Goal: Task Accomplishment & Management: Complete application form

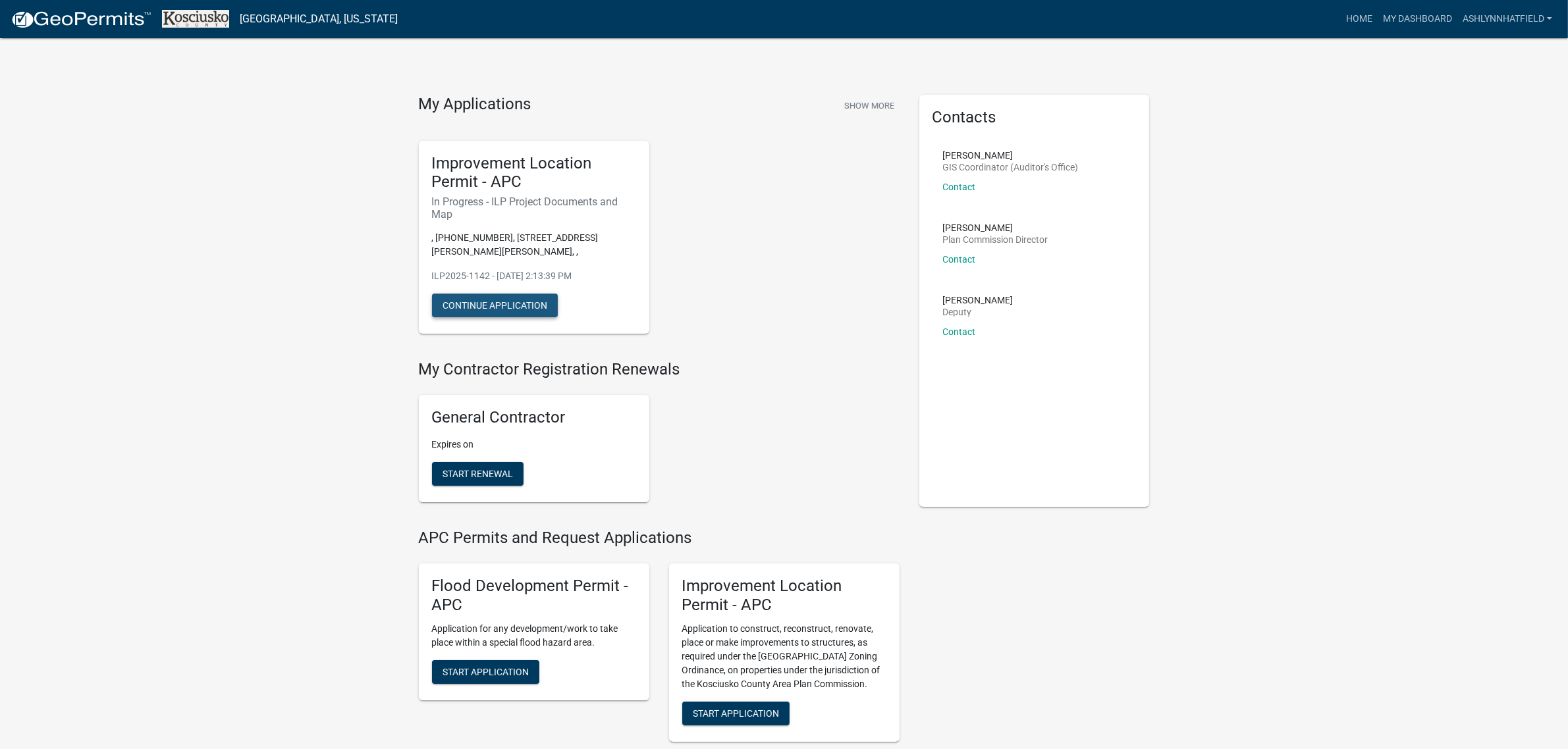
click at [497, 301] on button "Continue Application" at bounding box center [494, 305] width 125 height 24
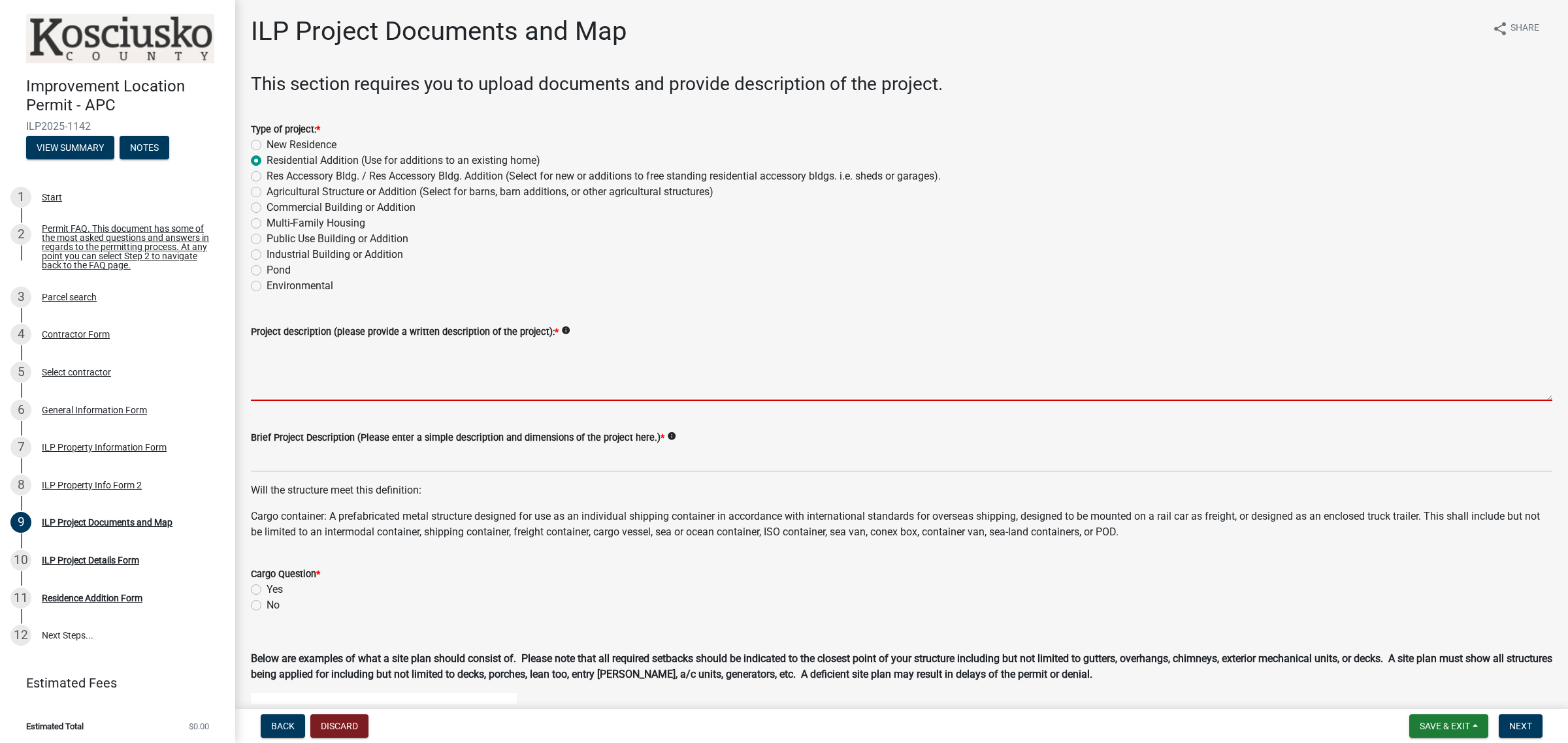
click at [748, 376] on textarea "Project description (please provide a written description of the project): *" at bounding box center [901, 371] width 1301 height 62
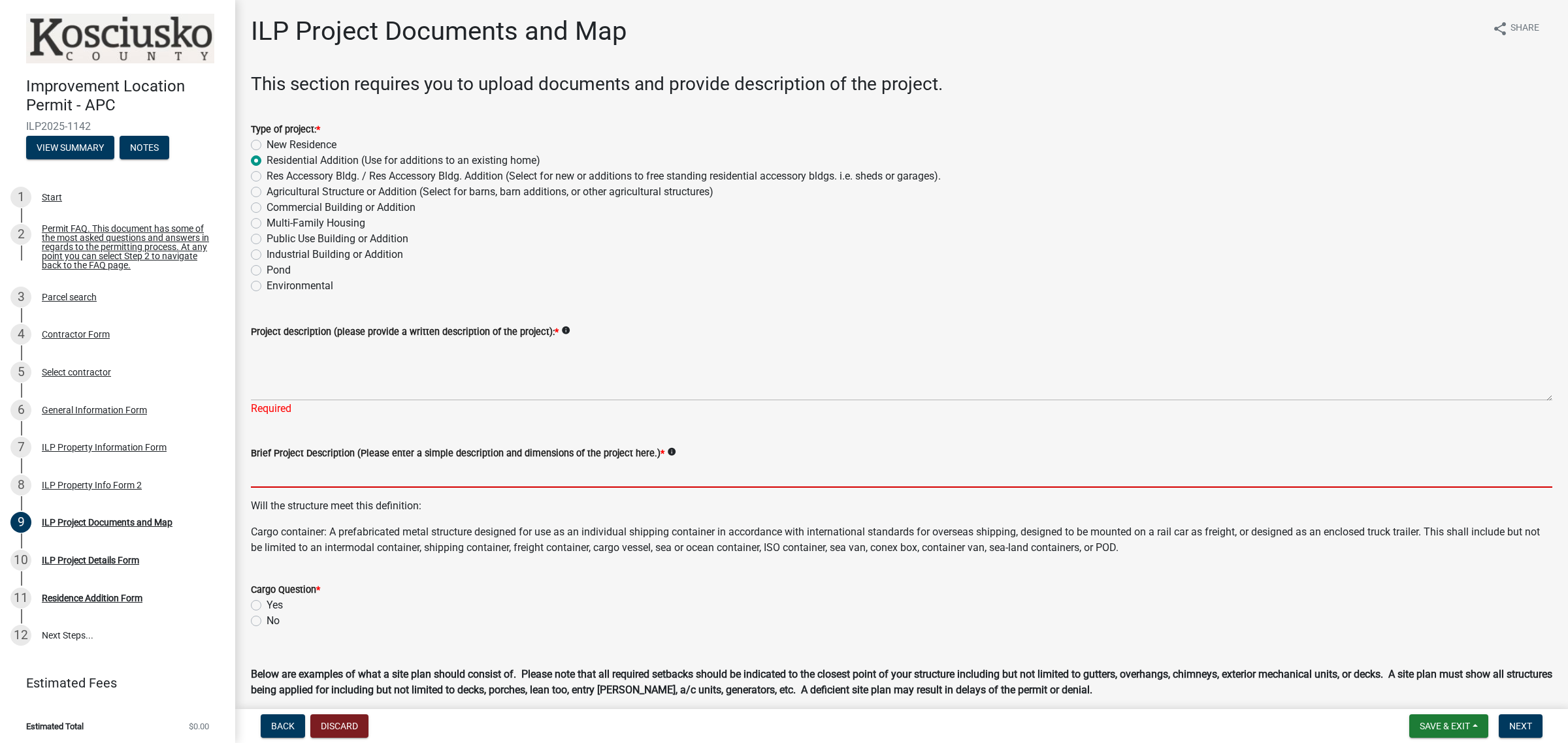
click at [598, 456] on form "Brief Project Description (Please enter a simple description and dimensions of …" at bounding box center [901, 466] width 1301 height 42
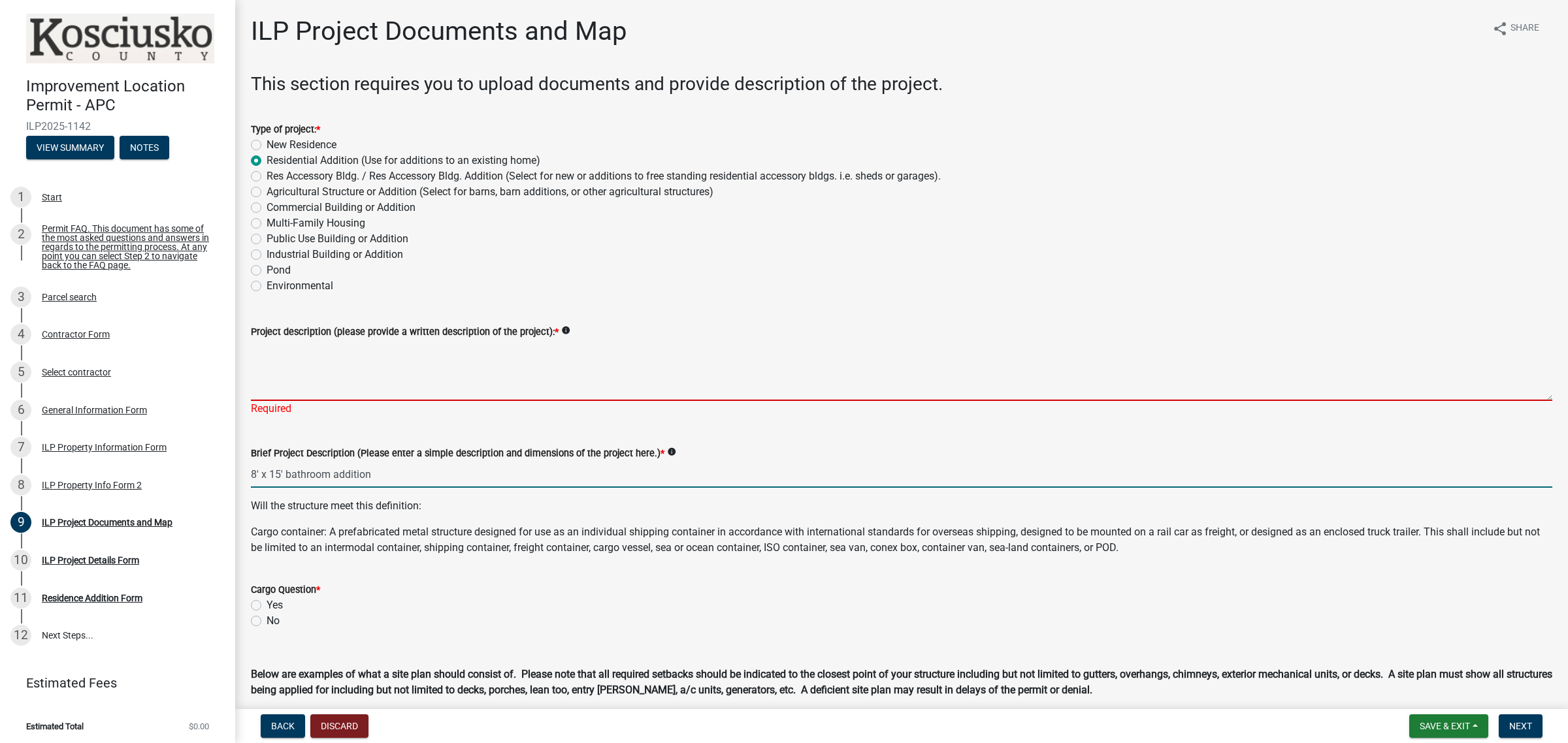
click at [494, 379] on textarea "Project description (please provide a written description of the project): *" at bounding box center [901, 371] width 1301 height 62
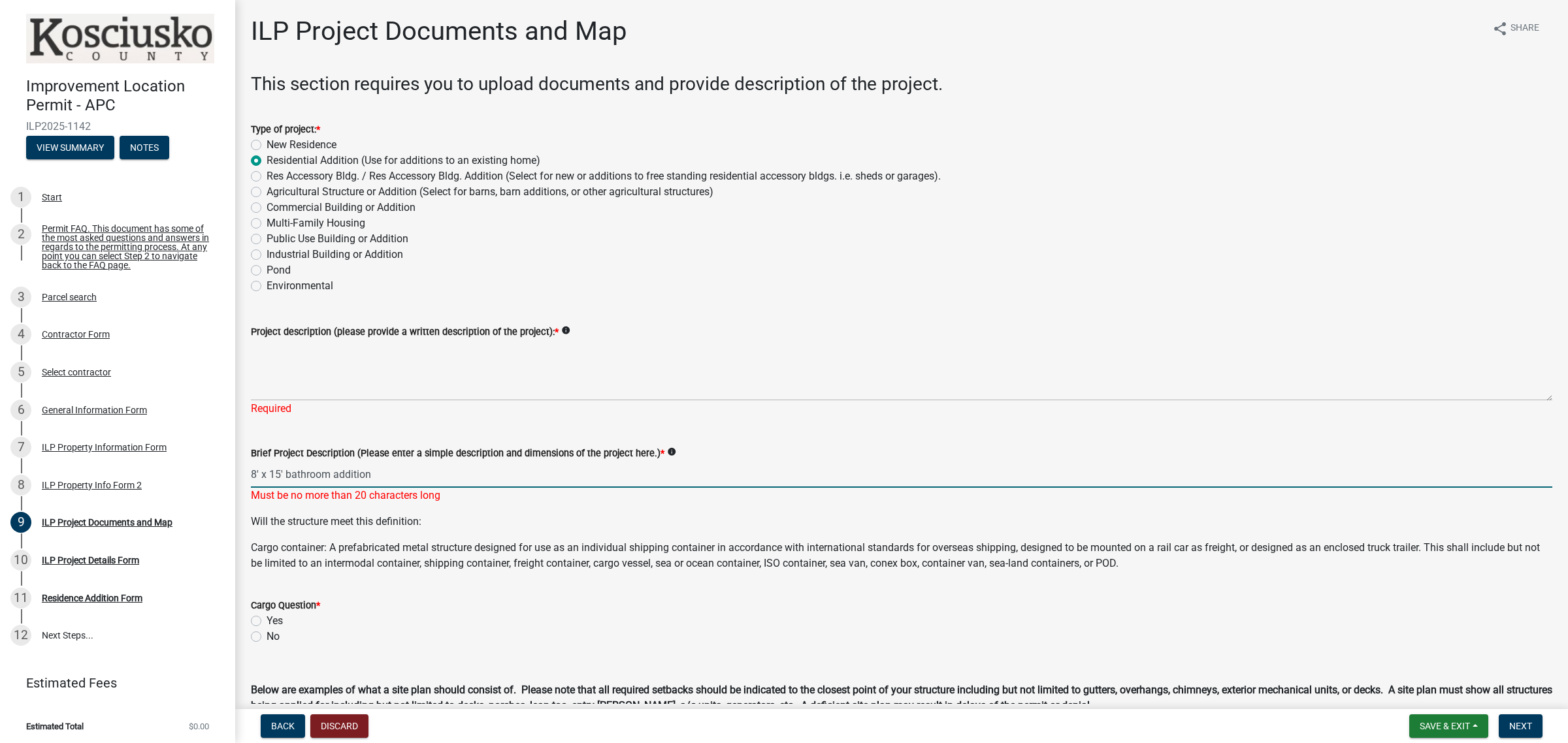
click at [311, 473] on input "8' x 15' bathroom addition" at bounding box center [901, 474] width 1301 height 27
type input "8' x 15' addition"
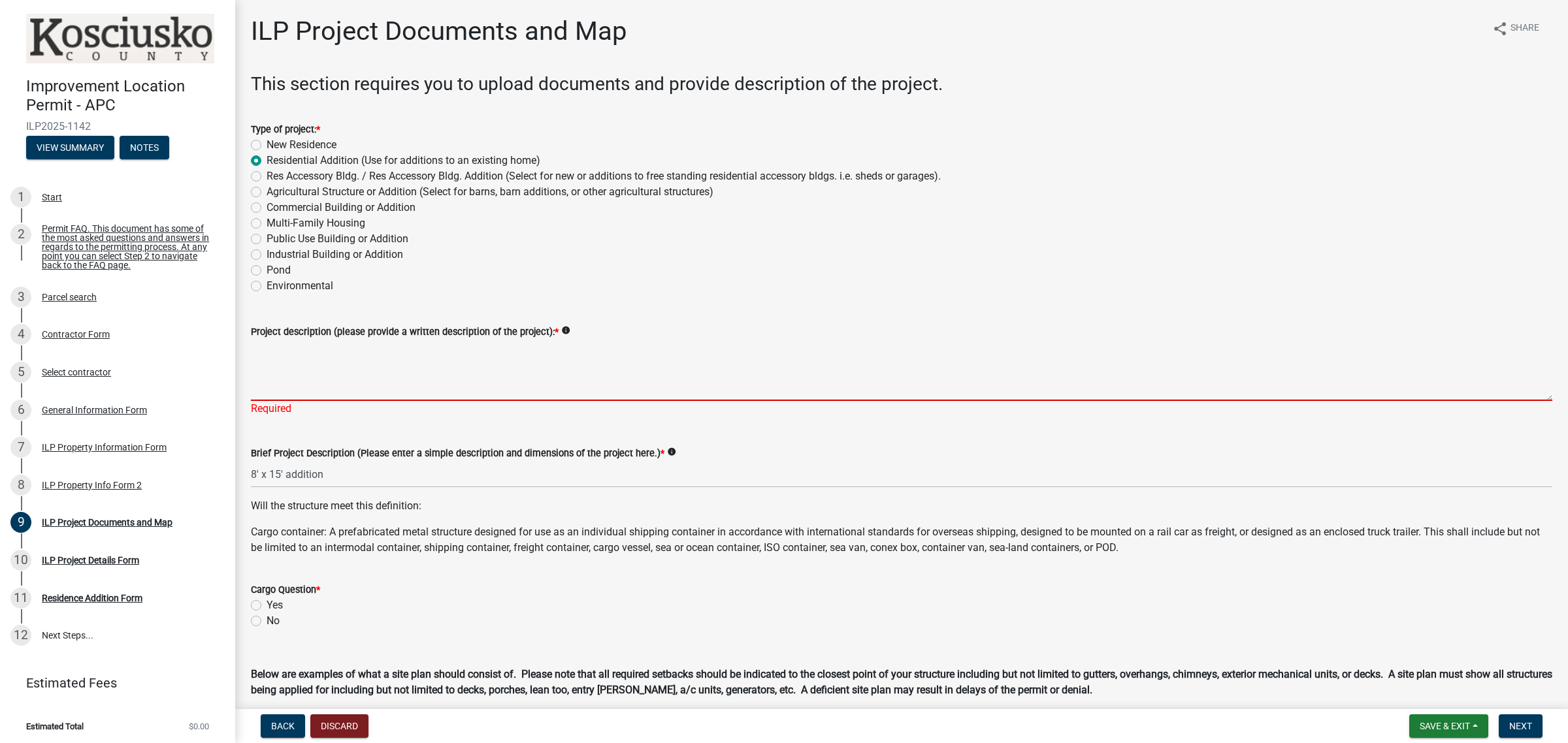
click at [364, 382] on textarea "Project description (please provide a written description of the project): *" at bounding box center [901, 371] width 1301 height 62
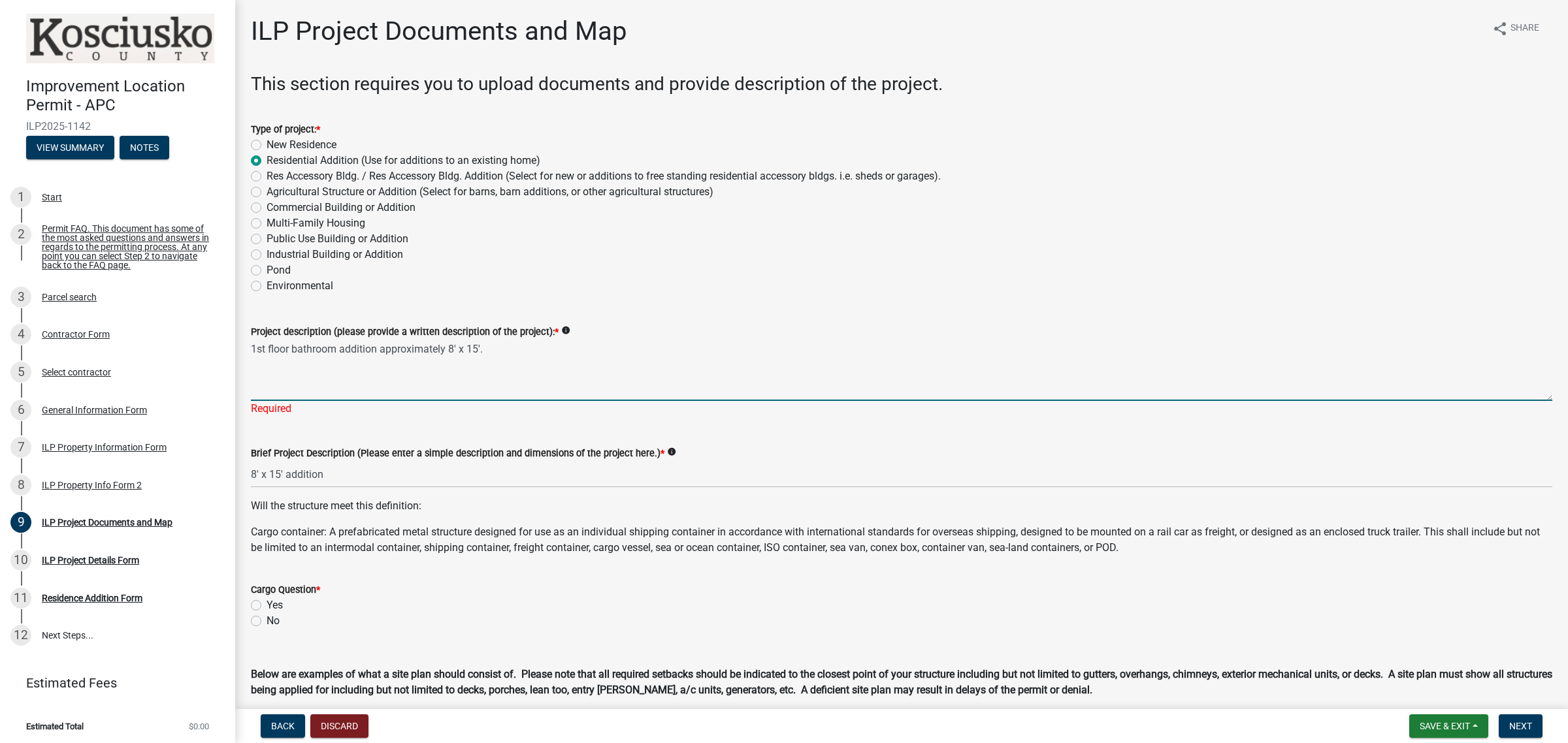
type textarea "1st floor bathroom addition approximately 8' x 15'."
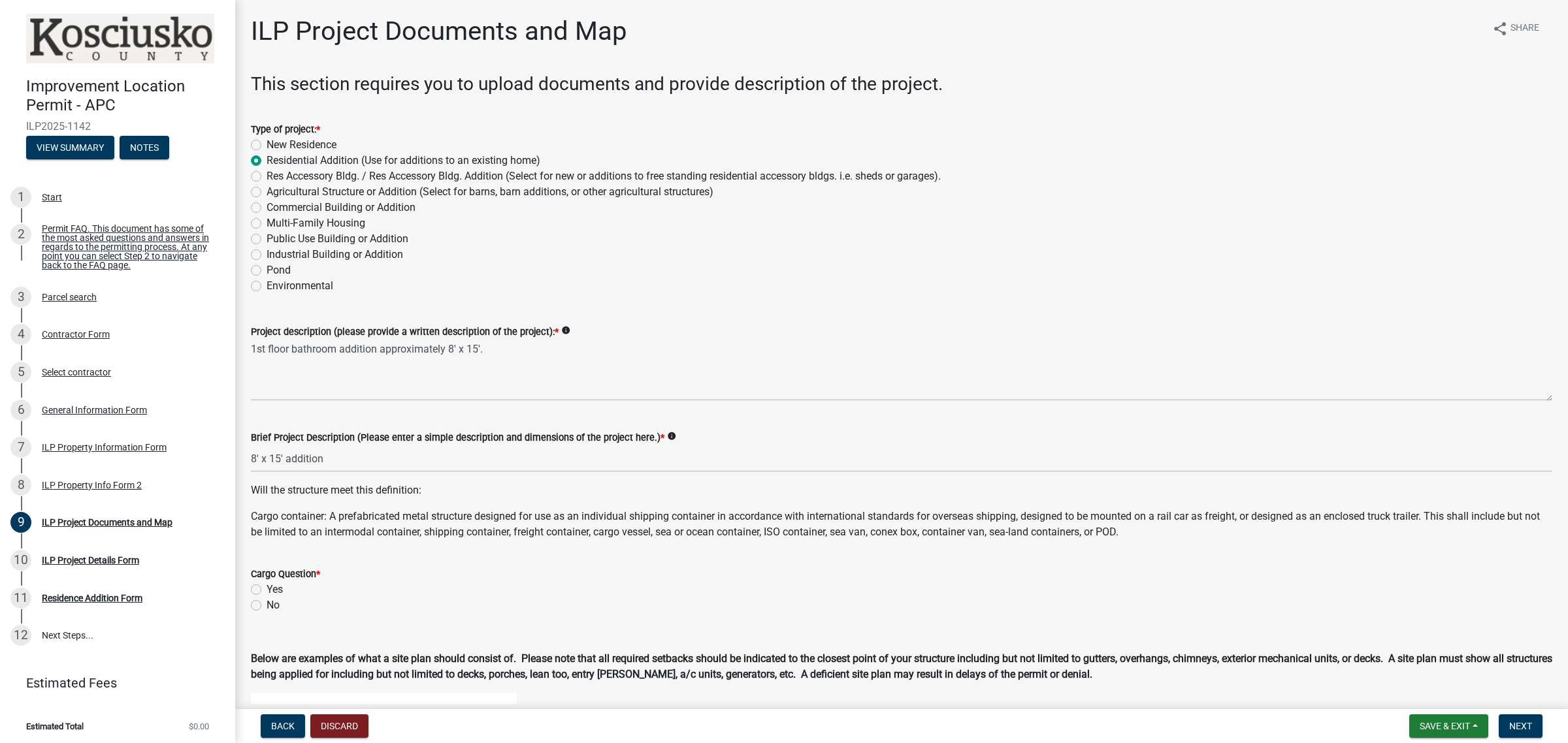
click at [256, 617] on wm-data-entity-input "Cargo Question * Yes No" at bounding box center [901, 588] width 1301 height 75
click at [263, 605] on div "No" at bounding box center [901, 605] width 1301 height 16
click at [267, 605] on label "No" at bounding box center [273, 605] width 13 height 16
click at [267, 605] on input "No" at bounding box center [271, 602] width 8 height 8
radio input "true"
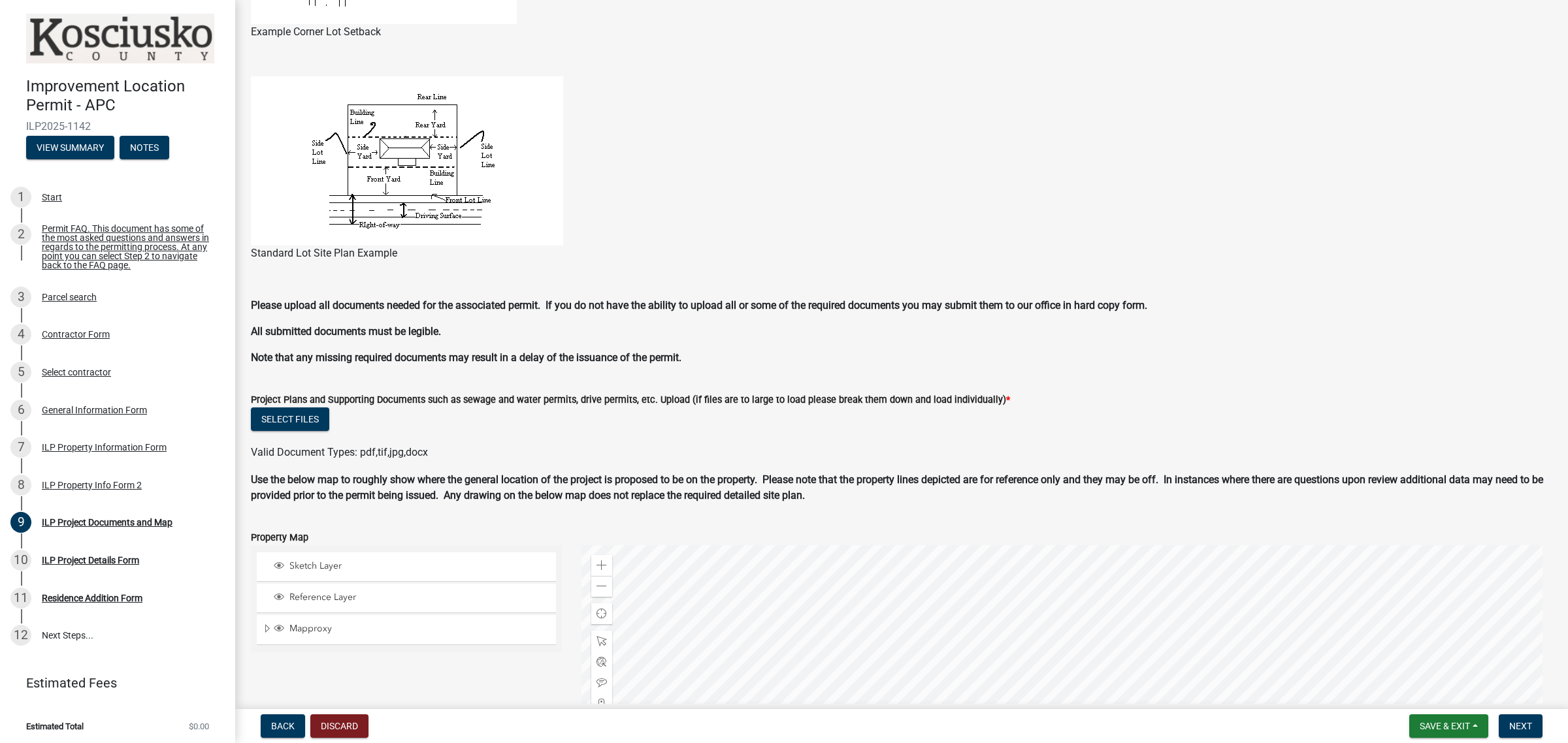
scroll to position [980, 0]
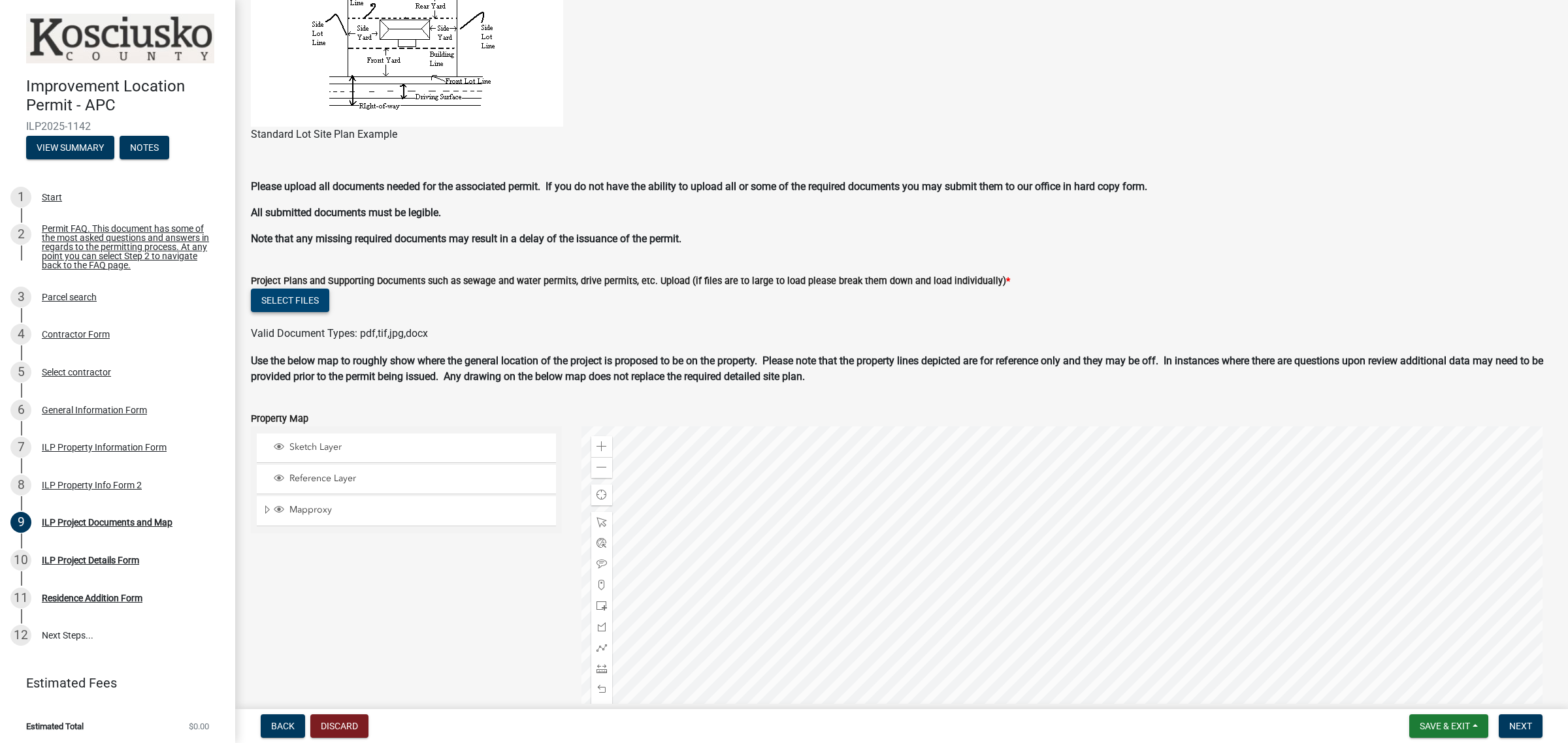
click at [304, 295] on button "Select files" at bounding box center [290, 299] width 79 height 23
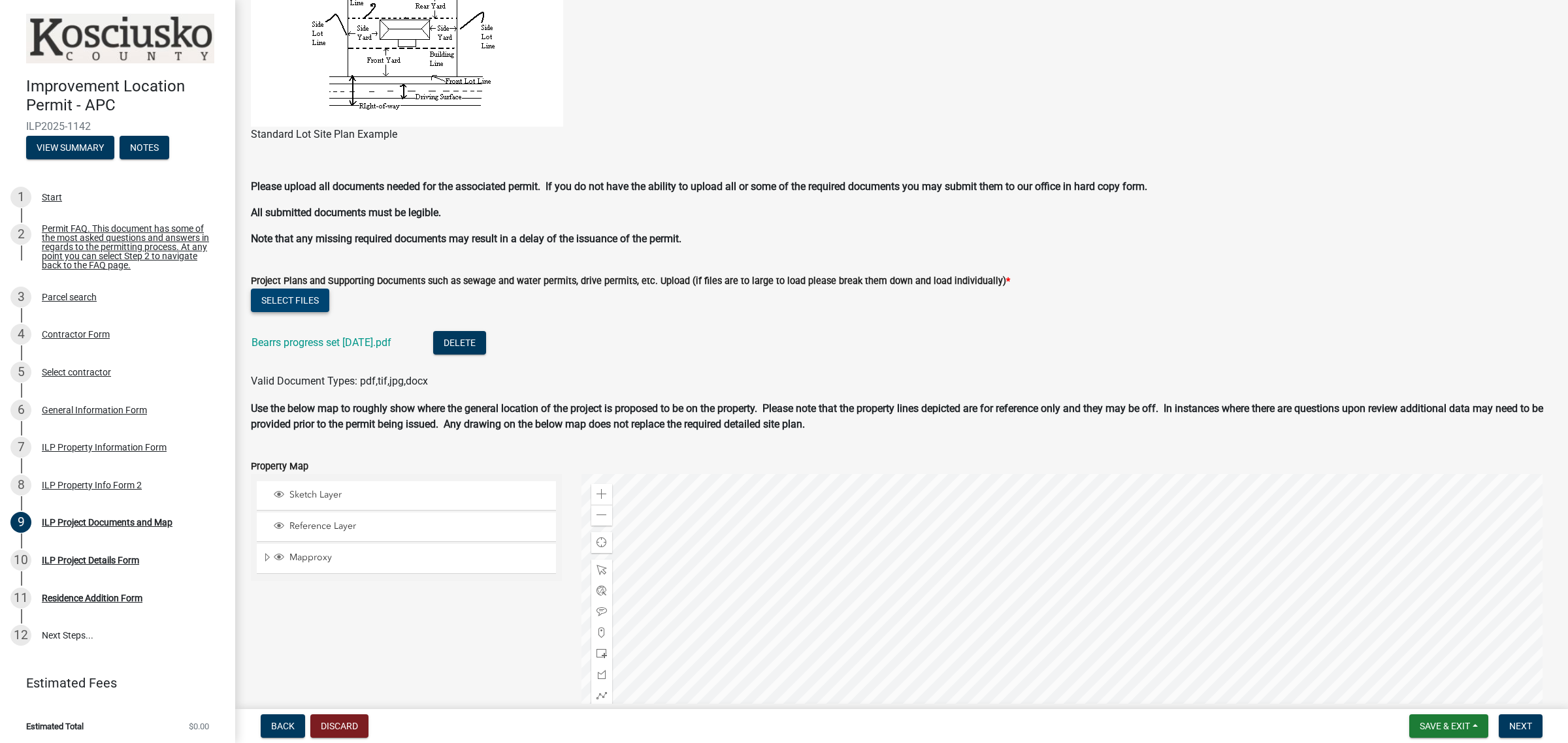
click at [289, 301] on button "Select files" at bounding box center [290, 299] width 79 height 23
click at [300, 302] on button "Select files" at bounding box center [290, 299] width 79 height 23
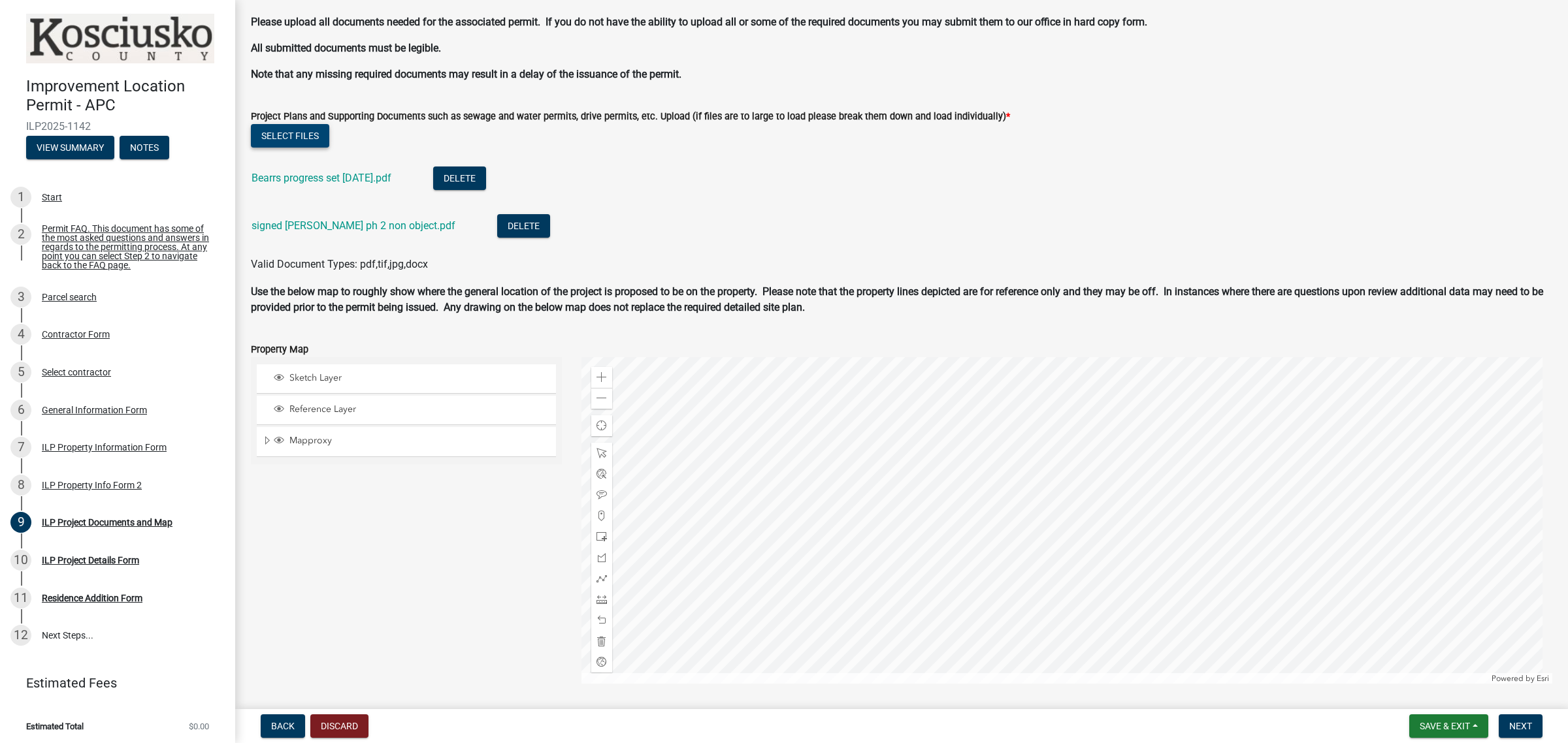
scroll to position [1186, 0]
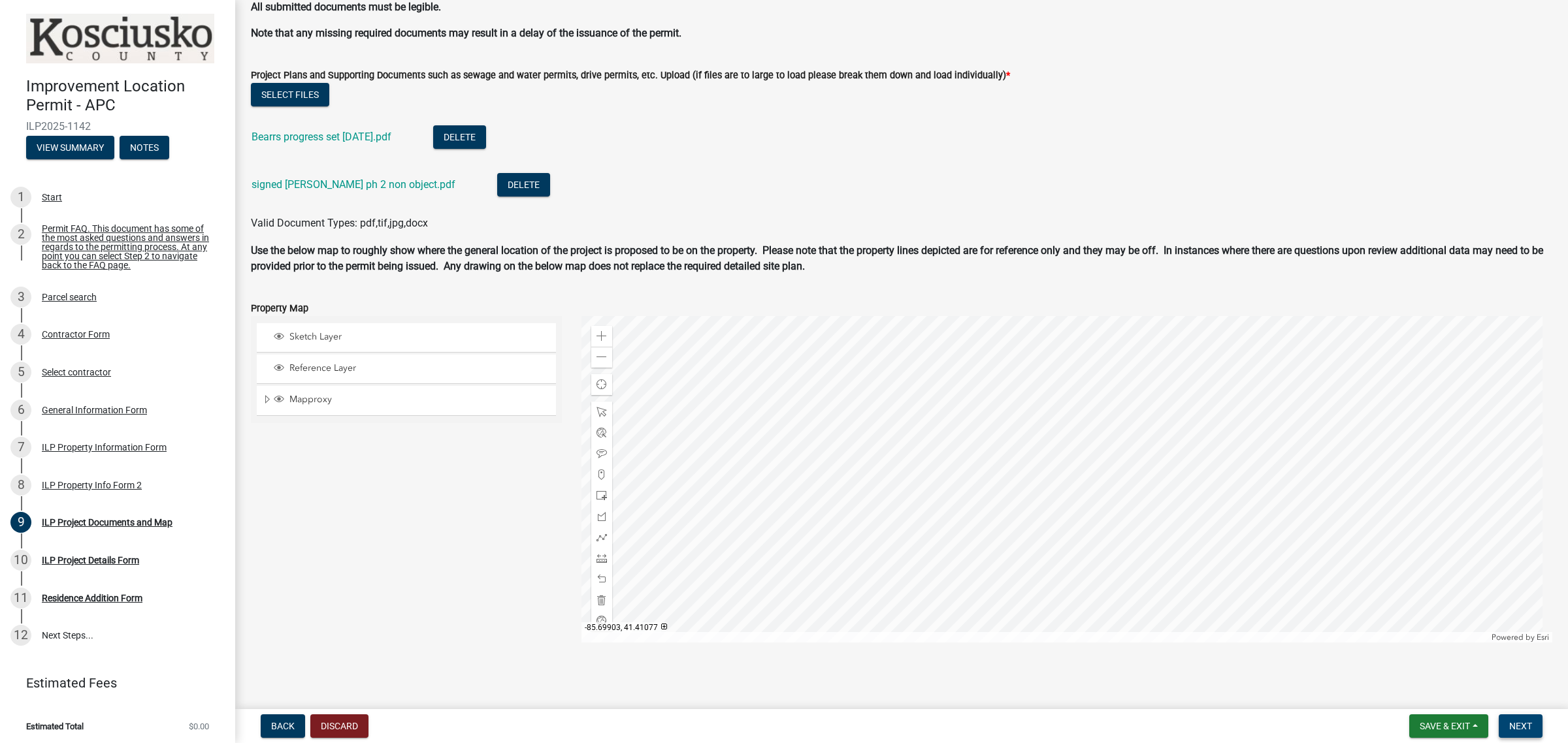
click at [1519, 725] on span "Next" at bounding box center [1520, 725] width 22 height 10
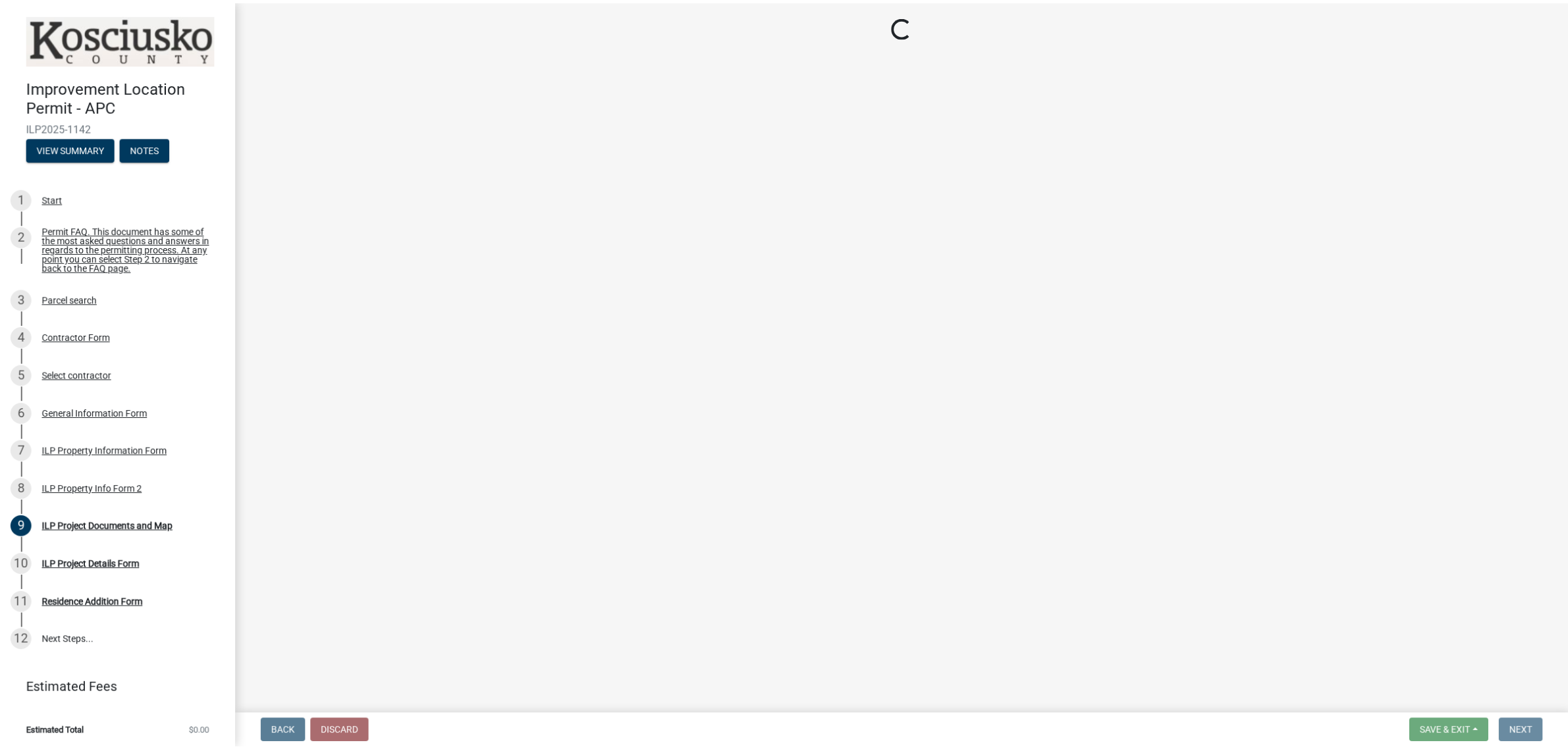
scroll to position [0, 0]
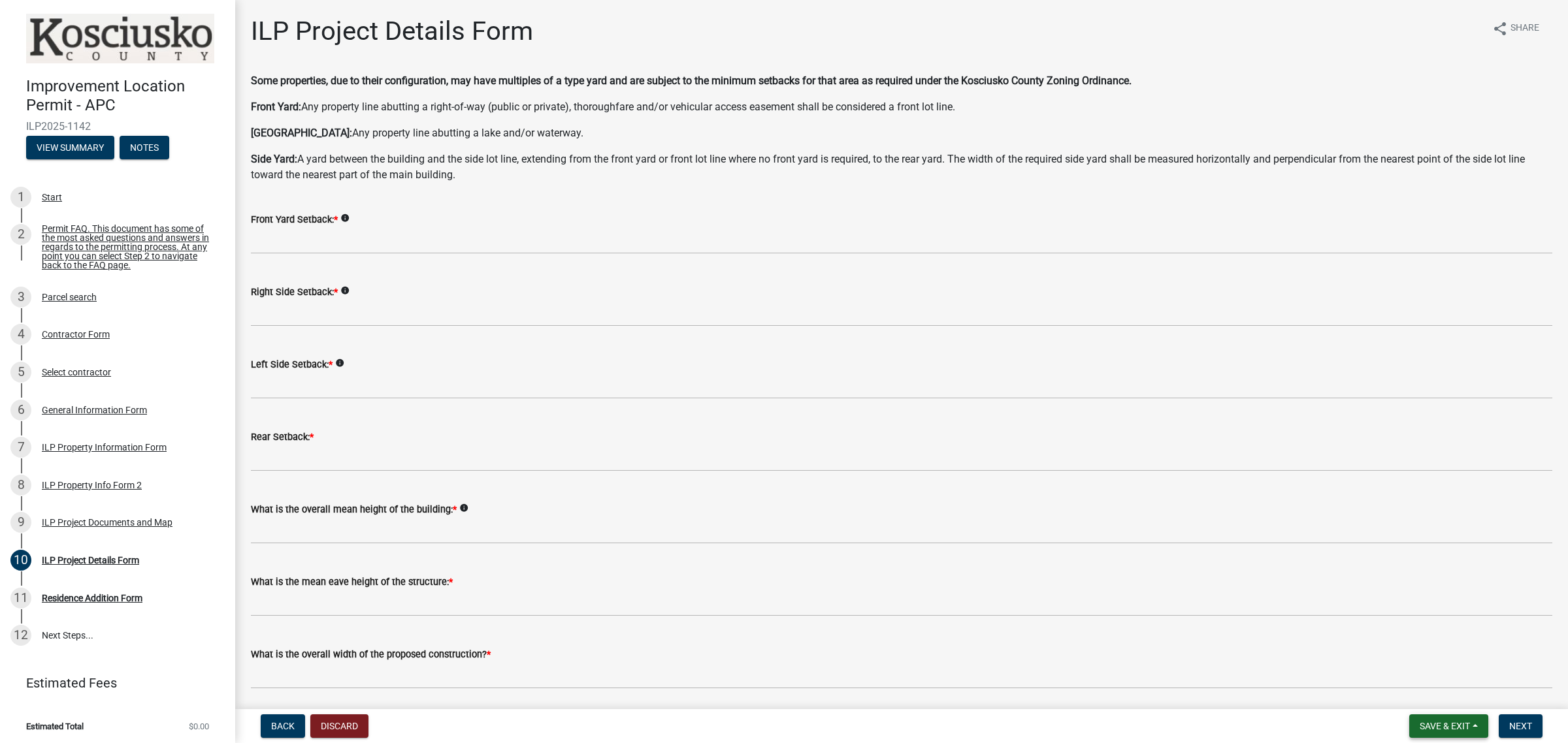
click at [1474, 723] on button "Save & Exit" at bounding box center [1448, 725] width 79 height 23
click at [1447, 697] on button "Save & Exit" at bounding box center [1436, 692] width 105 height 31
